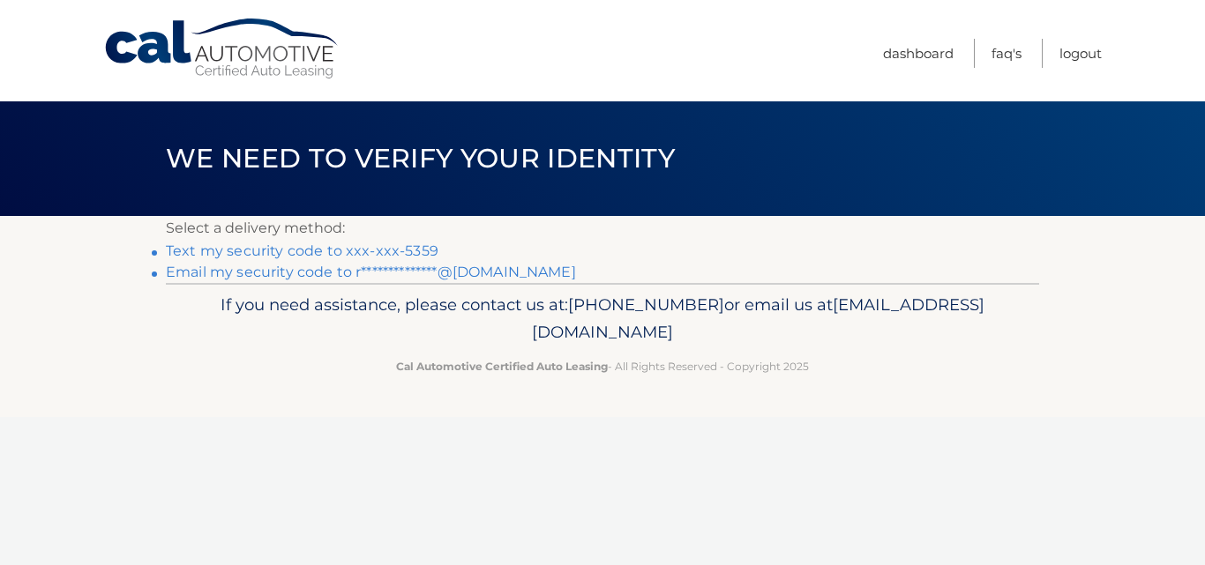
click at [226, 254] on link "Text my security code to xxx-xxx-5359" at bounding box center [302, 251] width 272 height 17
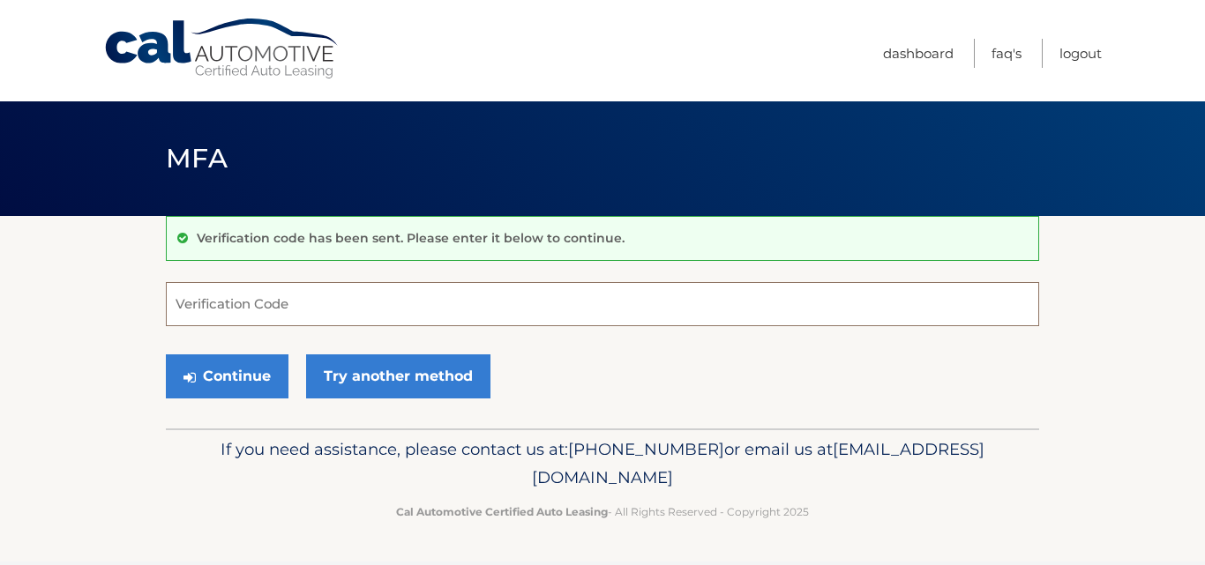
click at [195, 308] on input "Verification Code" at bounding box center [602, 304] width 873 height 44
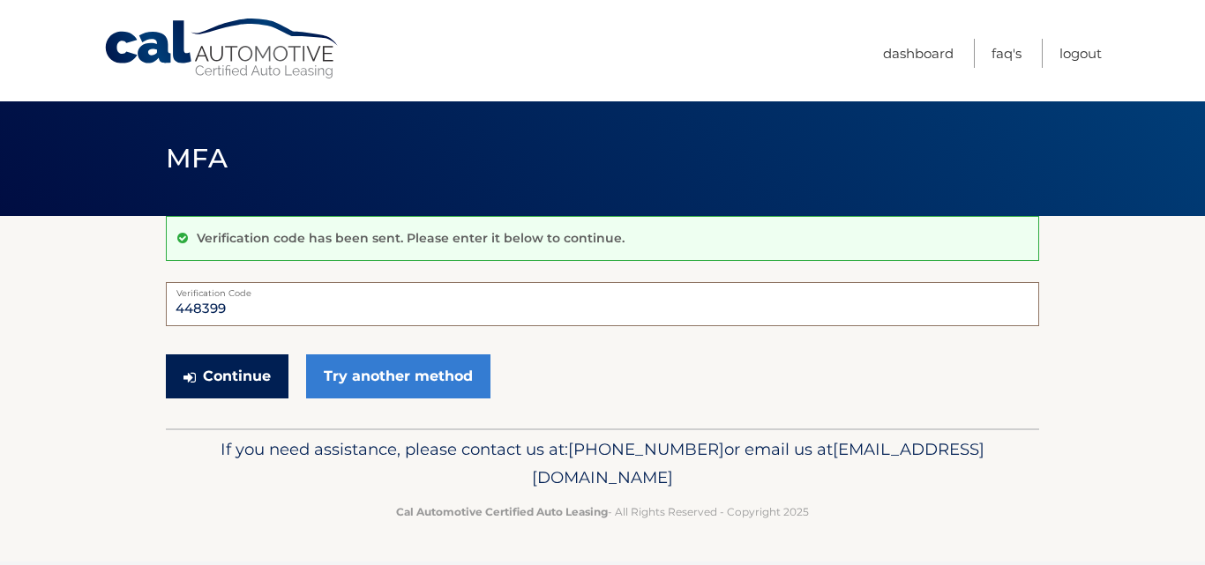
type input "448399"
click at [199, 373] on button "Continue" at bounding box center [227, 377] width 123 height 44
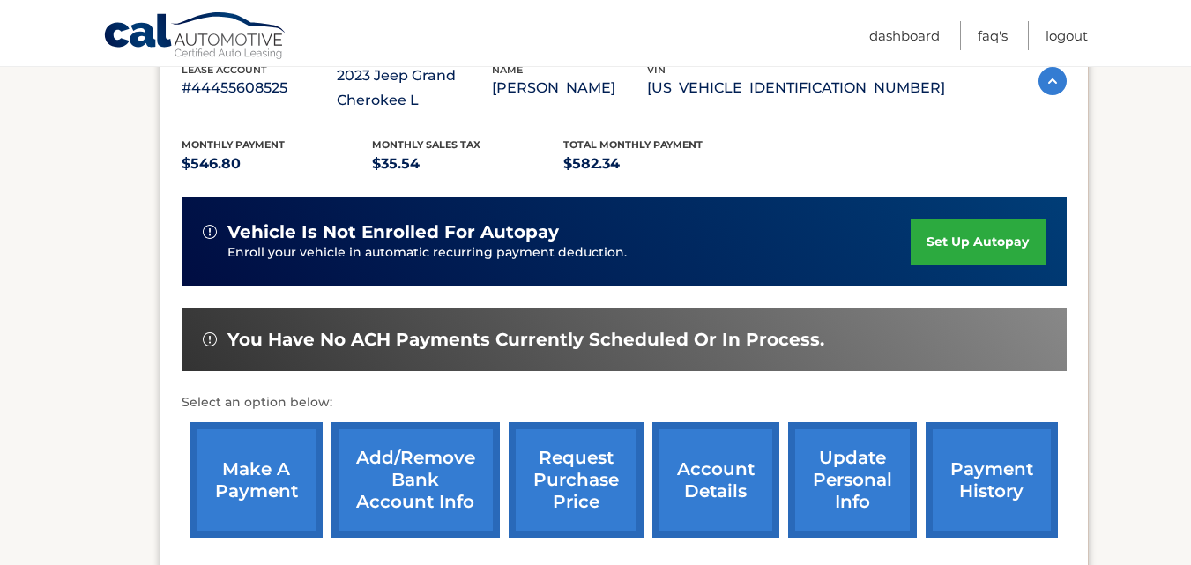
scroll to position [353, 0]
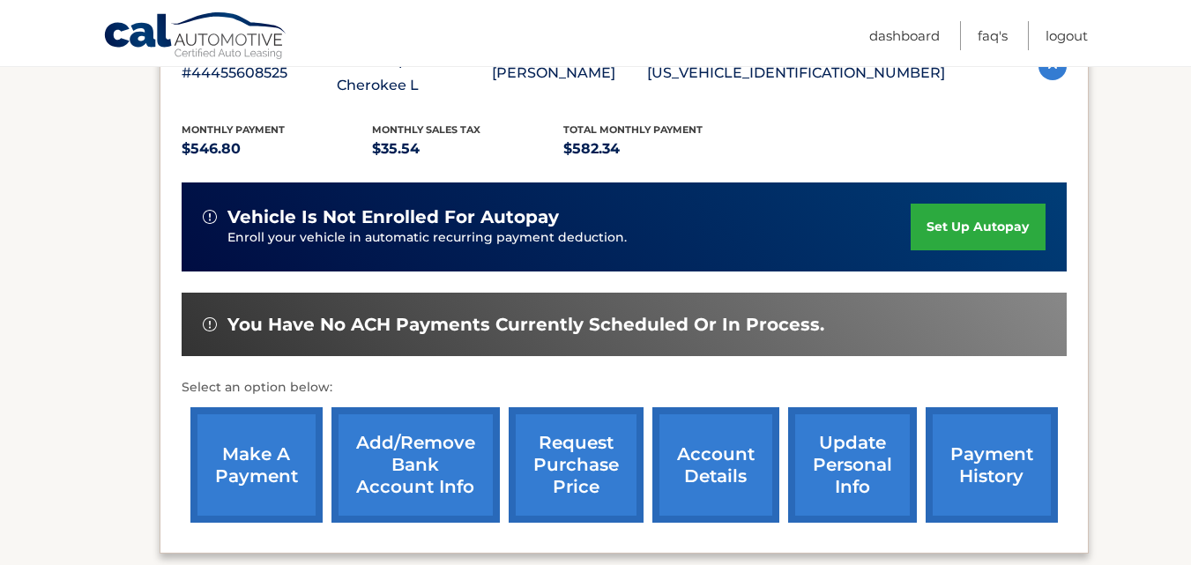
click at [241, 477] on link "make a payment" at bounding box center [256, 465] width 132 height 116
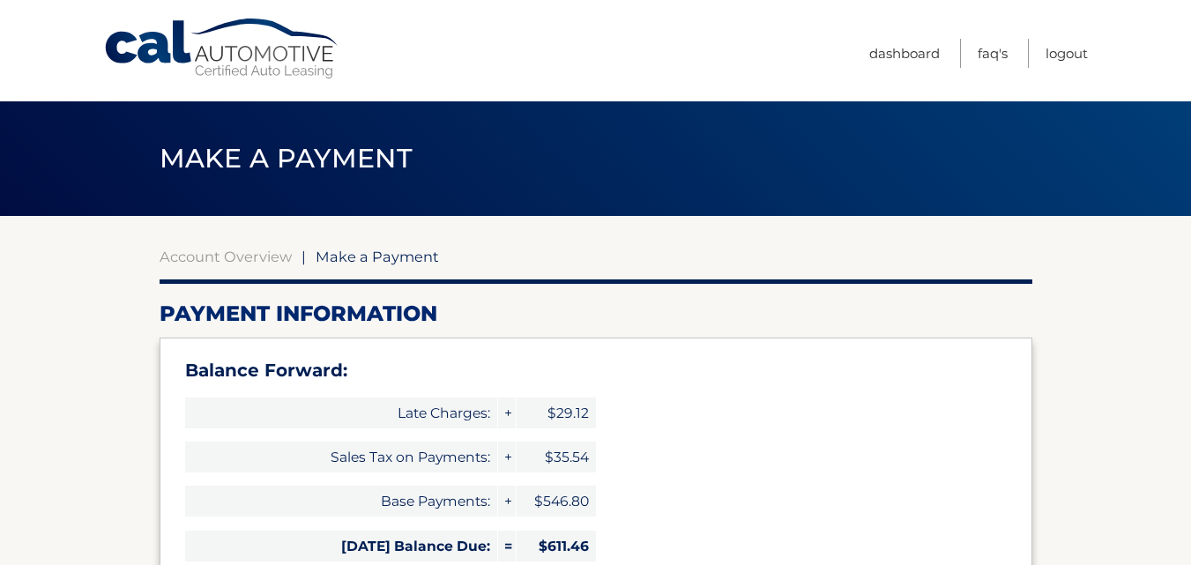
select select "ZDQ4ZTlkNzktOTUxZi00ZDFlLTk4OTctN2MyMjNjYWQzZmIy"
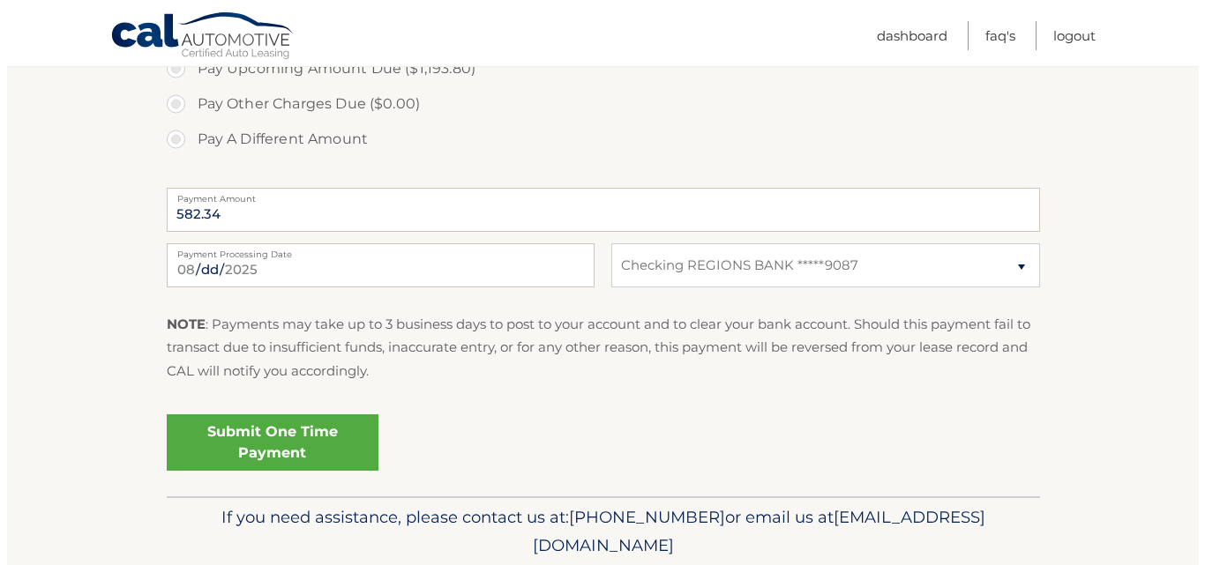
scroll to position [859, 0]
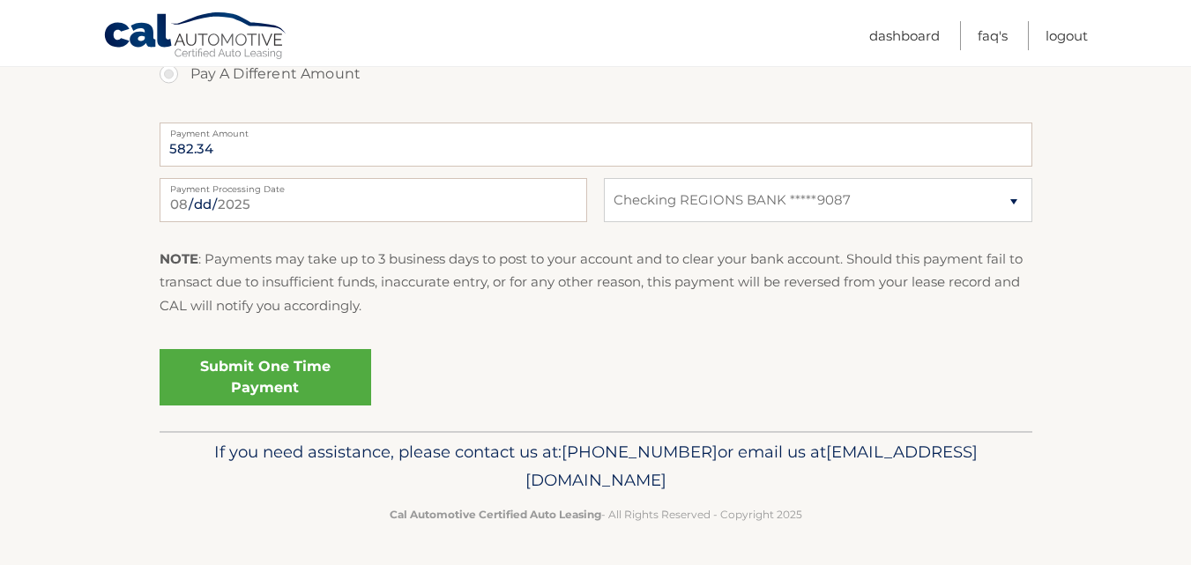
click at [316, 380] on link "Submit One Time Payment" at bounding box center [266, 377] width 212 height 56
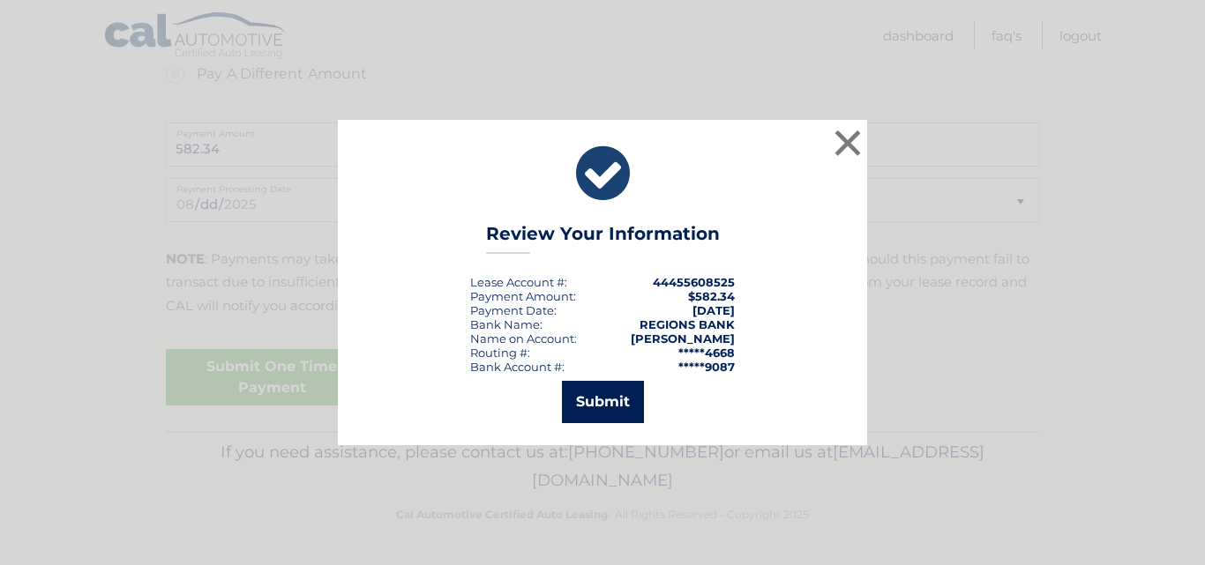
click at [614, 403] on button "Submit" at bounding box center [603, 402] width 82 height 42
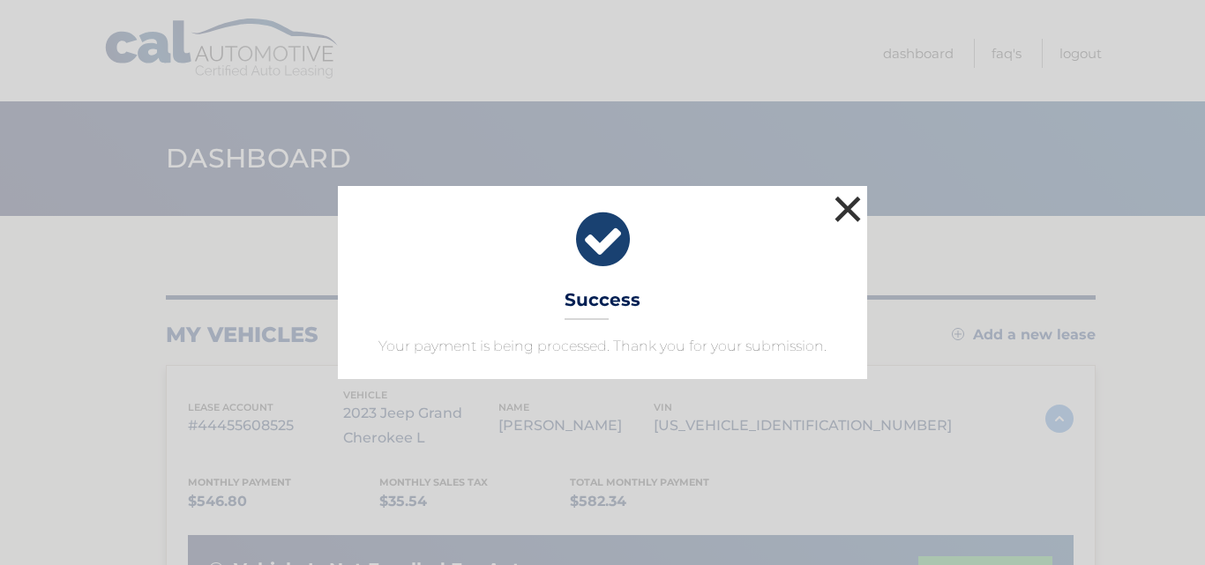
click at [855, 210] on button "×" at bounding box center [847, 208] width 35 height 35
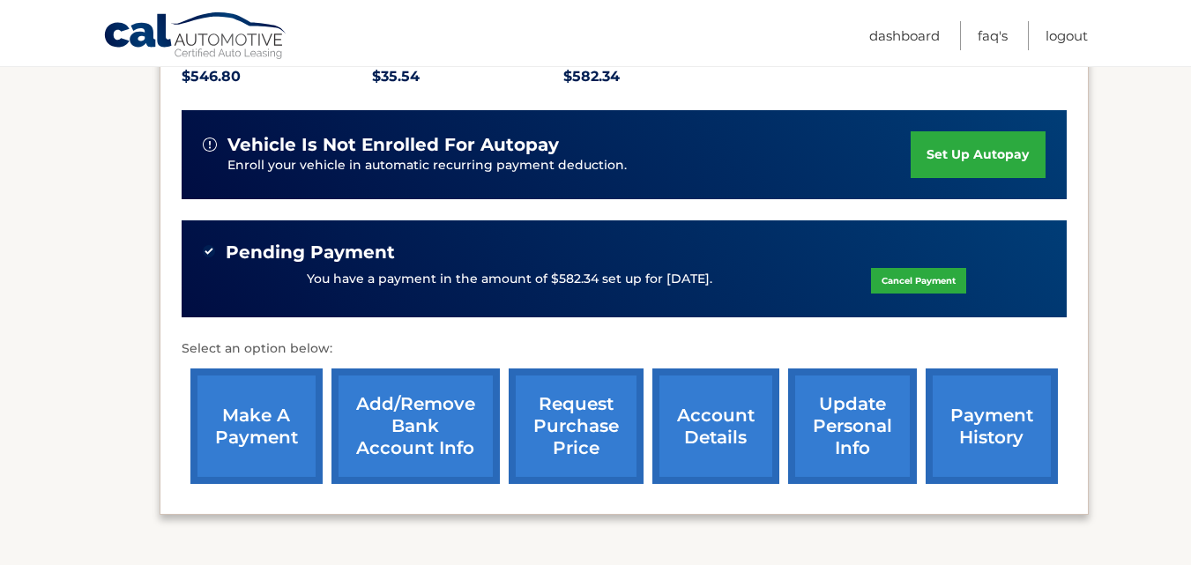
scroll to position [385, 0]
